Goal: Check status: Check status

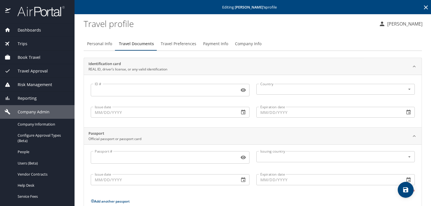
scroll to position [68, 0]
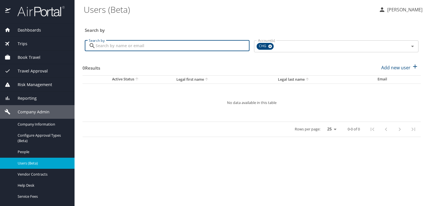
click at [144, 47] on input "Search by" at bounding box center [173, 45] width 154 height 11
paste input "egspooner@gmail.com"
type input "egspooner@gmail.com"
click at [402, 66] on p "Add new user" at bounding box center [396, 67] width 29 height 7
select select "US"
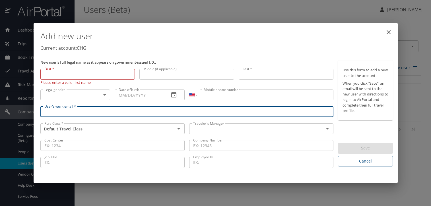
click at [64, 111] on input "User's work email *" at bounding box center [187, 111] width 294 height 11
paste input "egspooner@gmail.com"
type input "egspooner@gmail.com"
click at [196, 126] on input "text" at bounding box center [253, 128] width 124 height 7
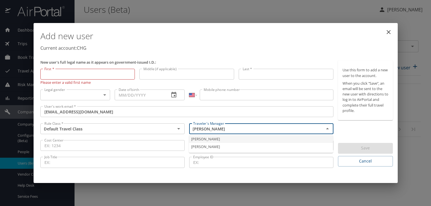
click at [210, 143] on li "Adria Jefferies" at bounding box center [261, 140] width 144 height 8
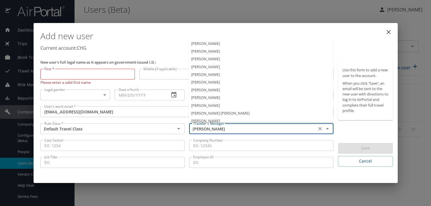
scroll to position [19, 0]
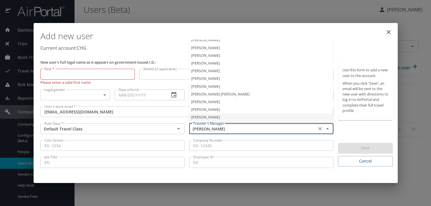
drag, startPoint x: 220, startPoint y: 130, endPoint x: 188, endPoint y: 130, distance: 32.7
click at [188, 130] on div "Traveler's Manager Adria Jefferies Traveler's Manager" at bounding box center [261, 129] width 149 height 17
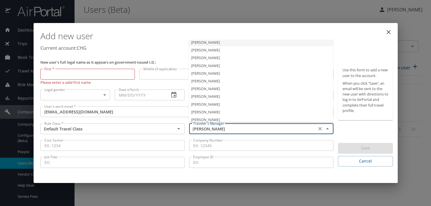
scroll to position [0, 0]
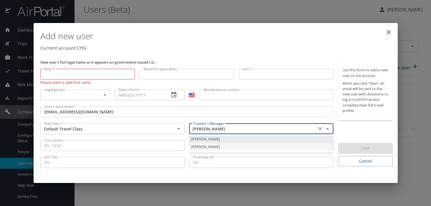
click at [206, 148] on li "Jeffery Bitton" at bounding box center [261, 147] width 144 height 8
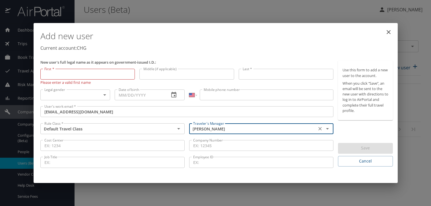
type input "Jeffery Bitton"
click at [105, 77] on input "First *" at bounding box center [87, 74] width 95 height 11
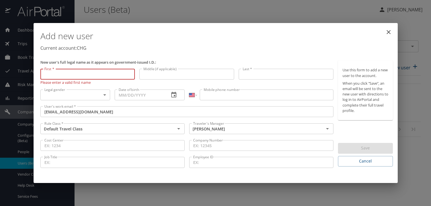
click at [92, 78] on input "First *" at bounding box center [87, 74] width 95 height 11
paste input "[PERSON_NAME]"
type input "[PERSON_NAME]"
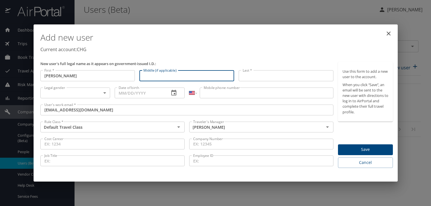
click at [153, 75] on input "Middle (if applicable)" at bounding box center [187, 75] width 95 height 11
paste input "Golladay"
type input "Golladay"
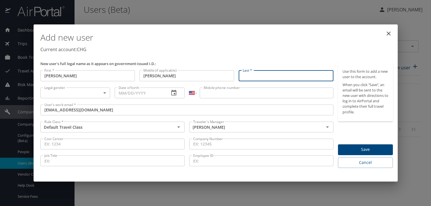
click at [253, 74] on input "Last *" at bounding box center [286, 75] width 95 height 11
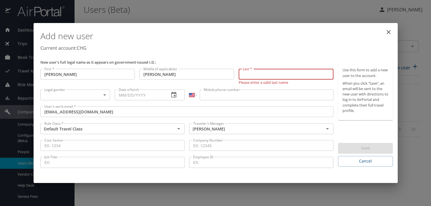
click at [251, 69] on input "Last *" at bounding box center [286, 74] width 95 height 11
paste input "Spooner"
type input "Spooner"
click at [70, 98] on body "Dashboards AirPortal 360™ Manager My Travel Dashboard Trips Airtinerary® Lookup…" at bounding box center [215, 103] width 431 height 206
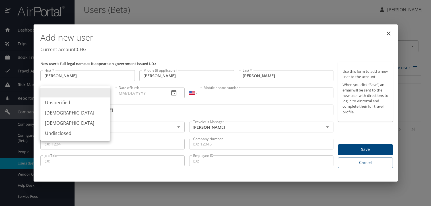
click at [62, 122] on li "Female" at bounding box center [75, 123] width 70 height 10
type input "Female"
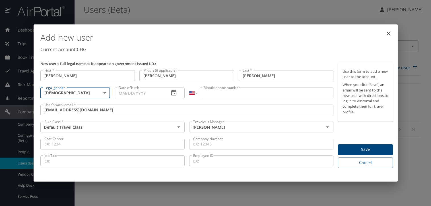
click at [121, 93] on input "Date of birth" at bounding box center [140, 93] width 50 height 11
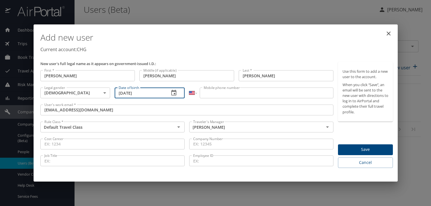
type input "05/14/1963"
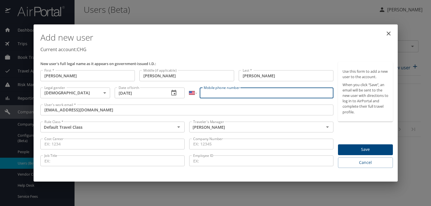
click at [215, 96] on input "Mobile phone number" at bounding box center [267, 93] width 134 height 11
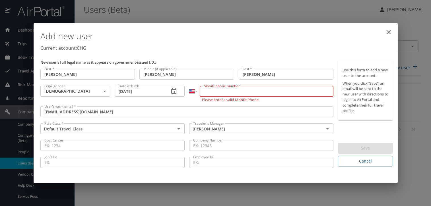
click at [218, 93] on input "Mobile phone number" at bounding box center [267, 91] width 134 height 11
paste input "(254) 317-3133"
type input "(254) 317-3133"
click at [348, 129] on div "Use this form to add a new user to the account. When you click “Save”, an email…" at bounding box center [365, 114] width 55 height 106
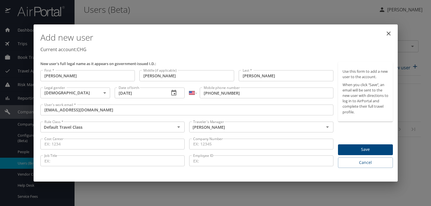
click at [362, 149] on span "Save" at bounding box center [366, 149] width 46 height 7
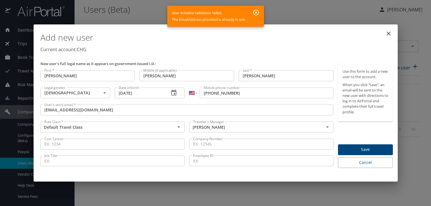
click at [256, 12] on icon "button" at bounding box center [256, 12] width 7 height 7
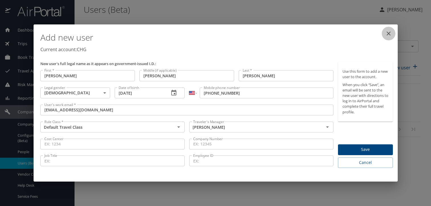
click at [390, 34] on icon "close" at bounding box center [389, 34] width 4 height 4
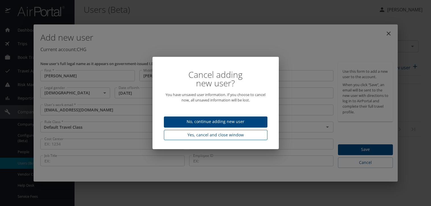
click at [200, 135] on span "Yes, cancel and close window" at bounding box center [216, 135] width 95 height 7
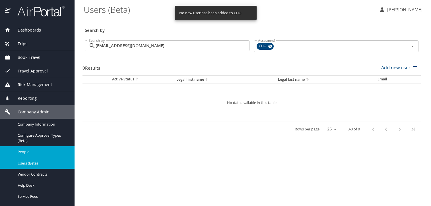
click at [24, 151] on span "People" at bounding box center [43, 151] width 50 height 5
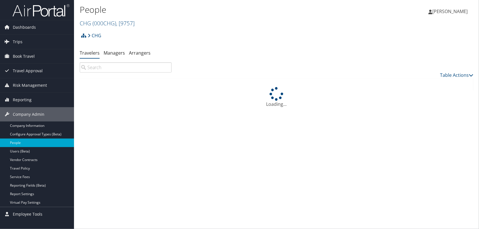
click at [127, 66] on input "search" at bounding box center [126, 67] width 92 height 10
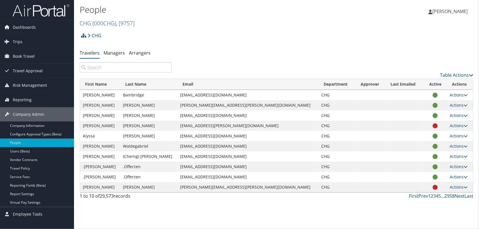
click at [106, 67] on input "search" at bounding box center [126, 67] width 92 height 10
paste input "egspooner@gmail.com"
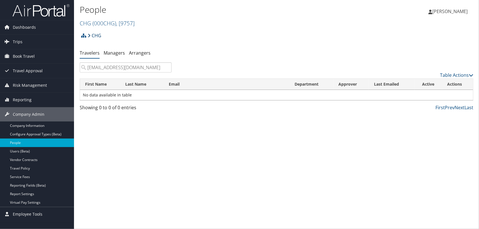
type input "egspooner@gmail.com"
click at [98, 32] on link "CHG" at bounding box center [95, 35] width 14 height 11
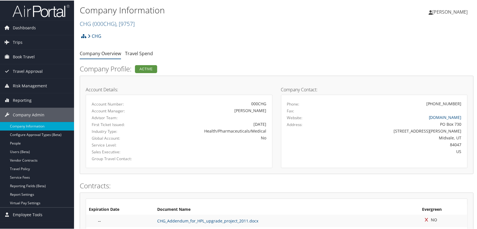
click at [86, 36] on li "CHG" at bounding box center [93, 35] width 15 height 11
click at [88, 35] on icon at bounding box center [89, 35] width 3 height 5
click at [22, 150] on link "Users (Beta)" at bounding box center [37, 151] width 74 height 9
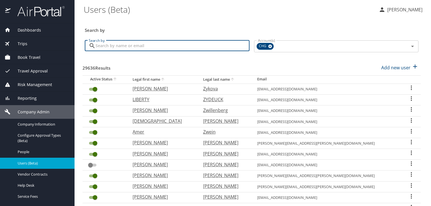
click at [118, 46] on input "Search by" at bounding box center [173, 45] width 154 height 11
paste input "egspooner@gmail.com"
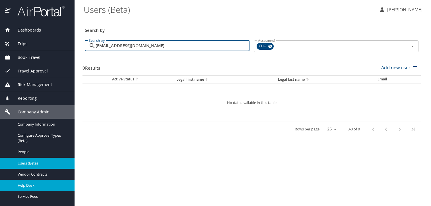
type input "egspooner@gmail.com"
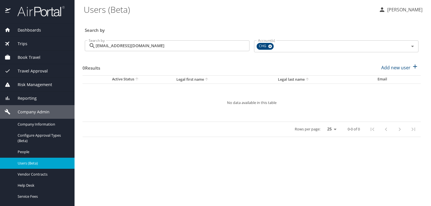
click at [22, 31] on span "Dashboards" at bounding box center [26, 30] width 30 height 6
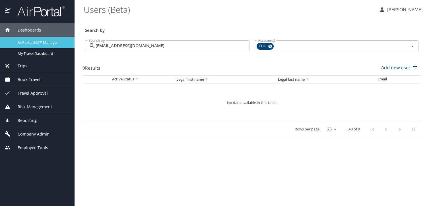
click at [38, 40] on span "AirPortal 360™ Manager" at bounding box center [43, 42] width 50 height 5
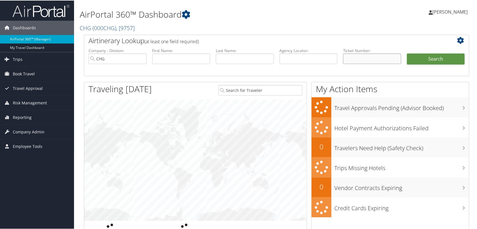
click at [351, 58] on input "text" at bounding box center [372, 58] width 58 height 11
paste input "0018999407456"
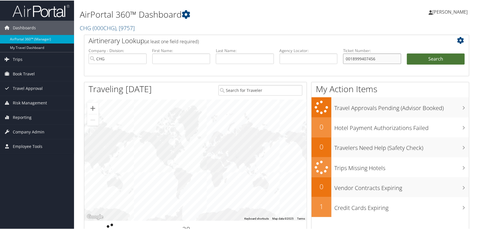
type input "0018999407456"
click at [436, 60] on button "Search" at bounding box center [436, 58] width 58 height 11
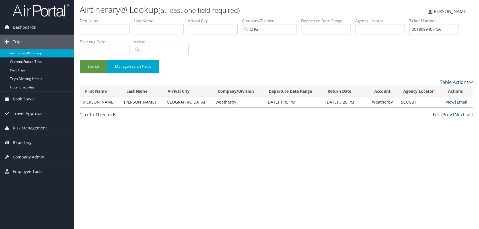
click at [448, 101] on link "View" at bounding box center [450, 101] width 9 height 5
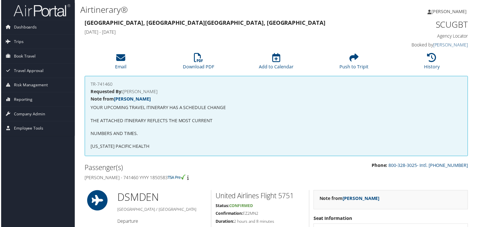
click at [103, 85] on h4 "TR-741460" at bounding box center [276, 84] width 373 height 5
copy h4 "741460"
